Goal: Check status: Check status

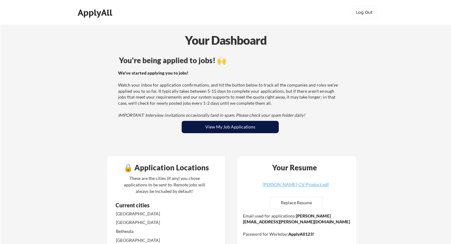
click at [205, 123] on button "View My Job Applications" at bounding box center [230, 127] width 97 height 12
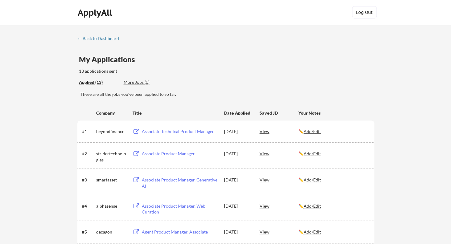
click at [263, 134] on div "View" at bounding box center [279, 131] width 39 height 11
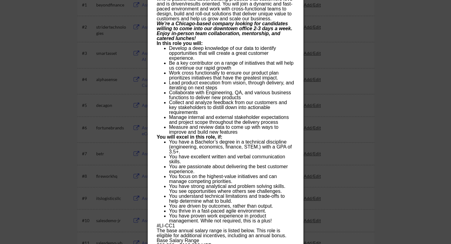
scroll to position [127, 0]
click at [343, 118] on div at bounding box center [225, 122] width 451 height 244
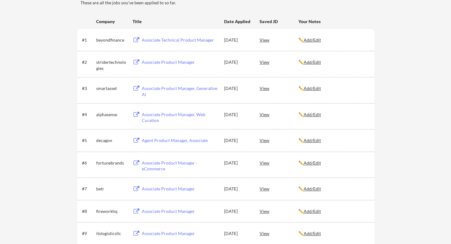
scroll to position [0, 0]
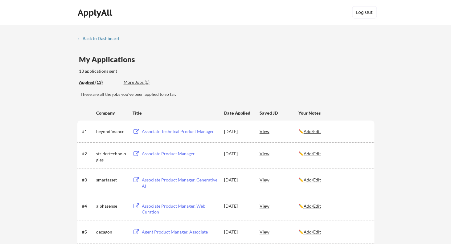
click at [141, 80] on div "More Jobs (0)" at bounding box center [146, 82] width 45 height 6
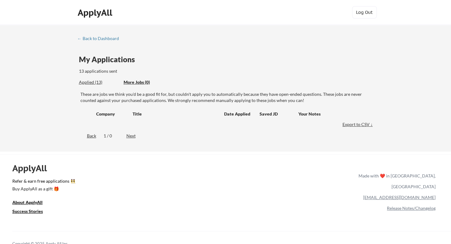
click at [88, 83] on div "Applied (13)" at bounding box center [99, 82] width 40 height 6
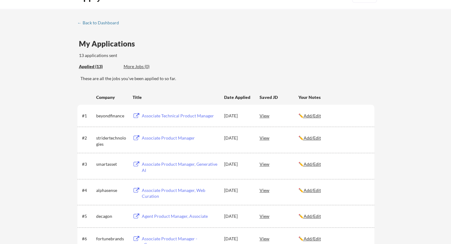
scroll to position [18, 0]
